Goal: Use online tool/utility: Utilize a website feature to perform a specific function

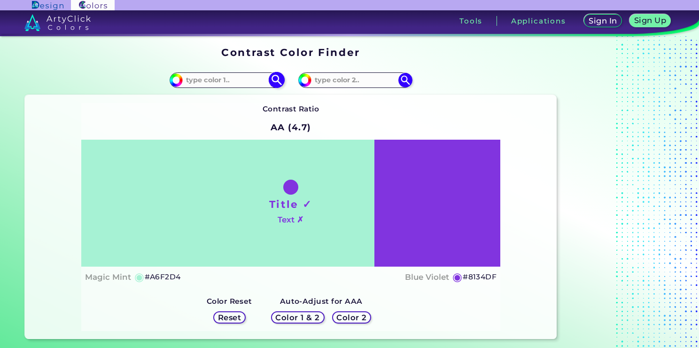
click at [210, 85] on input at bounding box center [226, 80] width 87 height 13
click at [157, 273] on h5 "#A6F2D4" at bounding box center [163, 277] width 36 height 12
click at [157, 273] on h5 "#A6F2D4 copied" at bounding box center [163, 277] width 36 height 12
copy h5 "A6F2D4 copied"
click at [164, 274] on h5 "#A6F2D4" at bounding box center [163, 277] width 36 height 12
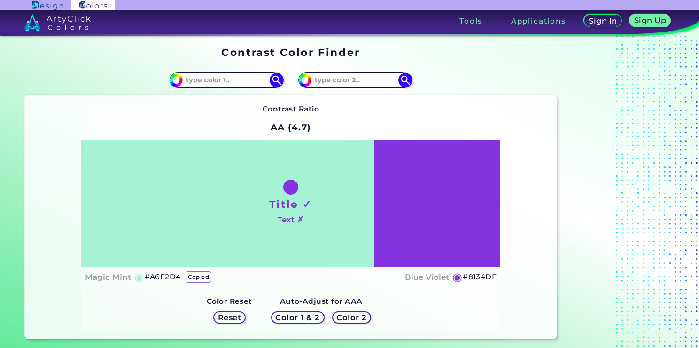
click at [164, 274] on h5 "#A6F2D4 copied" at bounding box center [163, 277] width 36 height 12
click at [164, 274] on h5 "#A6F2D4 copied copied" at bounding box center [163, 277] width 36 height 12
copy h5 "A6F2D4 copied"
click at [204, 79] on input at bounding box center [226, 80] width 87 height 13
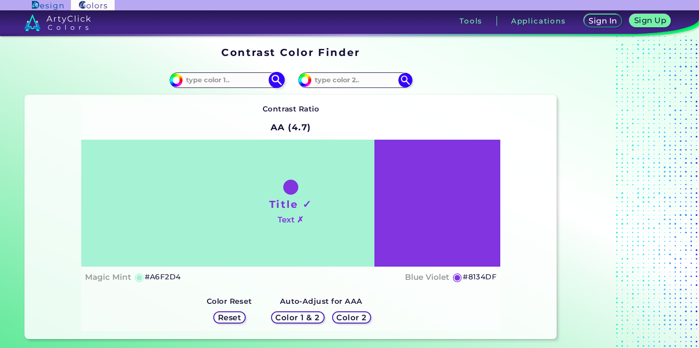
paste input "#A6F2D4<p style="position: absolute; z-index: 10; top: 13px; left: 87px; transf…"
click at [204, 79] on input "#A6F2D4<p style="position: absolute; z-index: 10; top: 13px; left: 87px; transf…" at bounding box center [226, 80] width 87 height 13
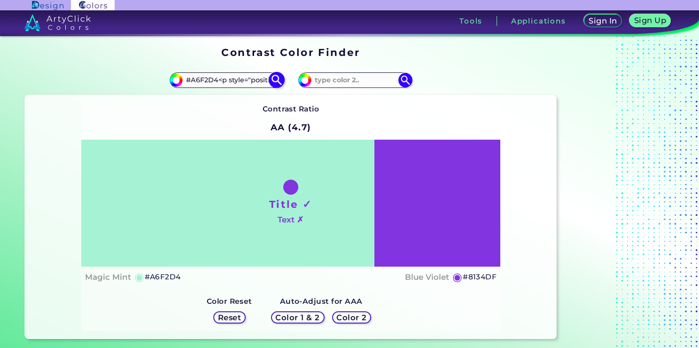
click at [217, 85] on input "#A6F2D4<p style="position: absolute; z-index: 10; top: 13px; left: 87px; transf…" at bounding box center [226, 80] width 87 height 13
paste input "ff009e"
type input "#ff009e"
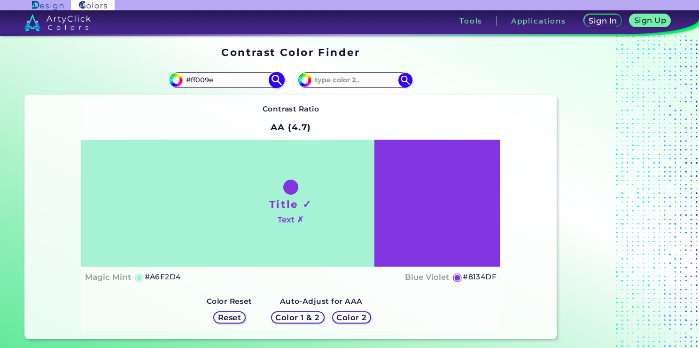
click at [276, 79] on img at bounding box center [276, 80] width 16 height 16
type input "#ff009e"
type input "#FF009E"
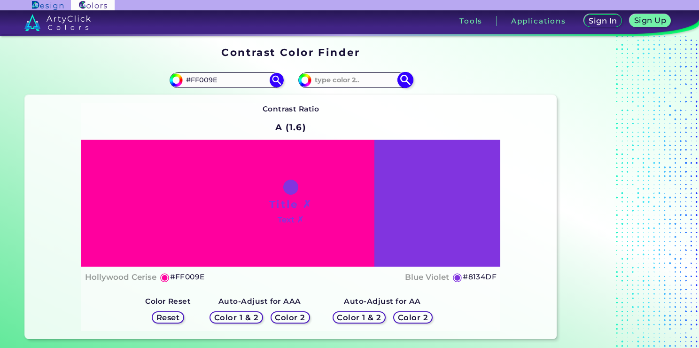
click at [402, 77] on img at bounding box center [405, 80] width 16 height 16
click at [164, 315] on h5 "Reset" at bounding box center [167, 317] width 23 height 8
